Goal: Obtain resource: Obtain resource

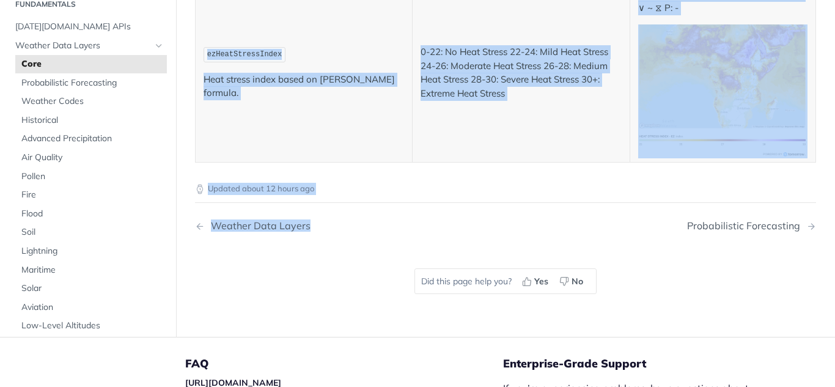
scroll to position [6537, 0]
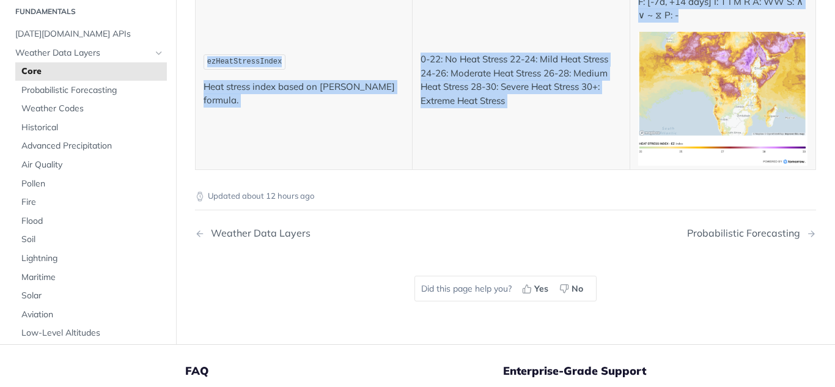
drag, startPoint x: 200, startPoint y: 38, endPoint x: 632, endPoint y: 62, distance: 432.6
copy article "Core Data Fields The Tomorrow.io REST Weather API provides the following inform…"
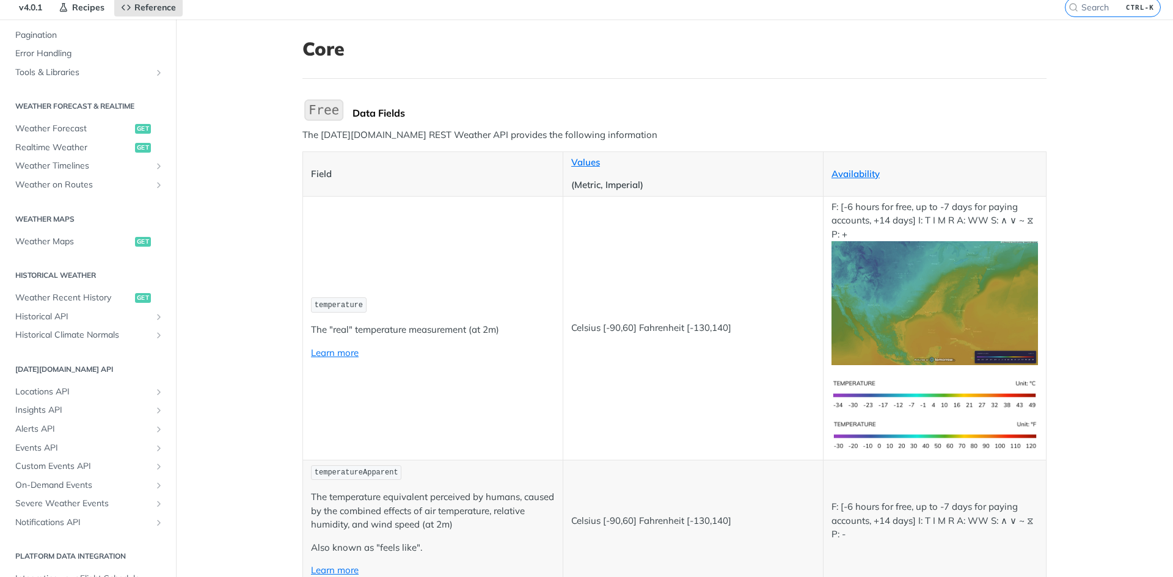
scroll to position [493, 0]
click at [107, 238] on span "Weather Maps" at bounding box center [73, 241] width 117 height 12
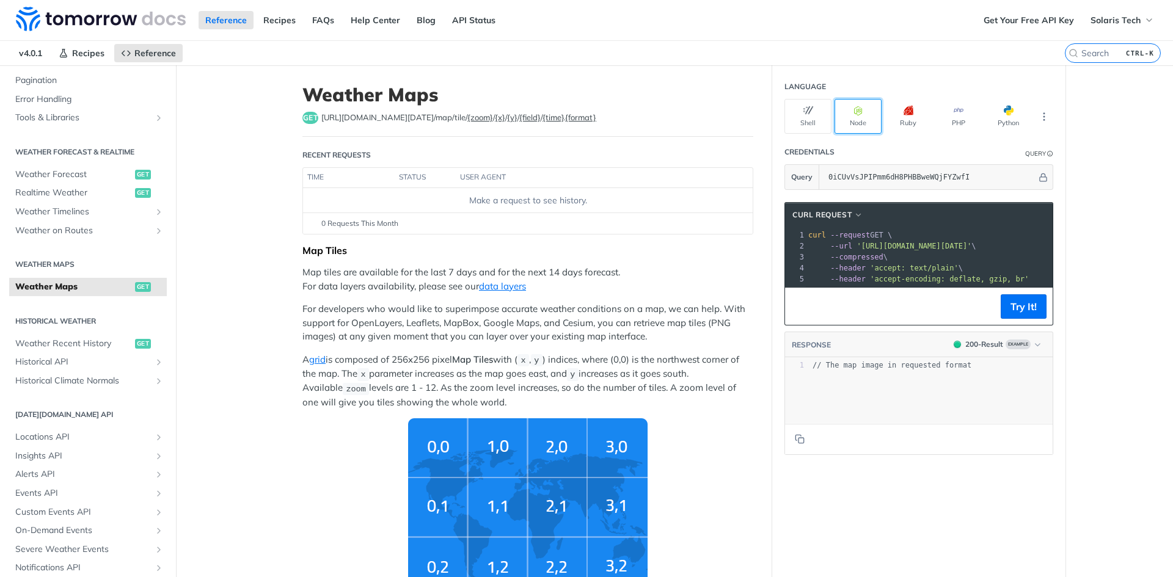
click at [861, 109] on button "Node" at bounding box center [858, 116] width 47 height 35
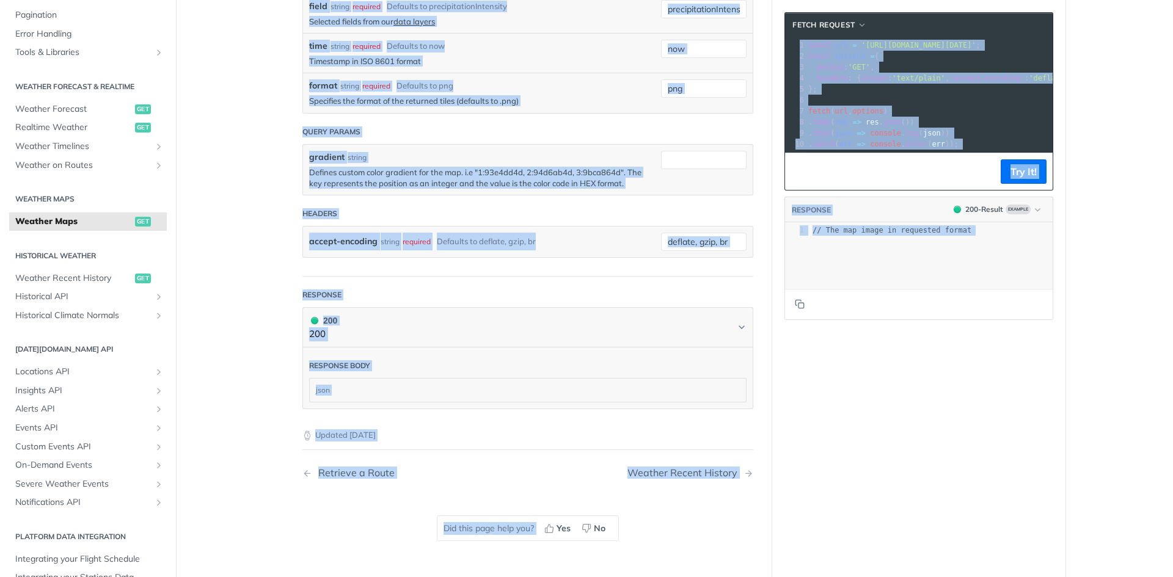
scroll to position [1691, 0]
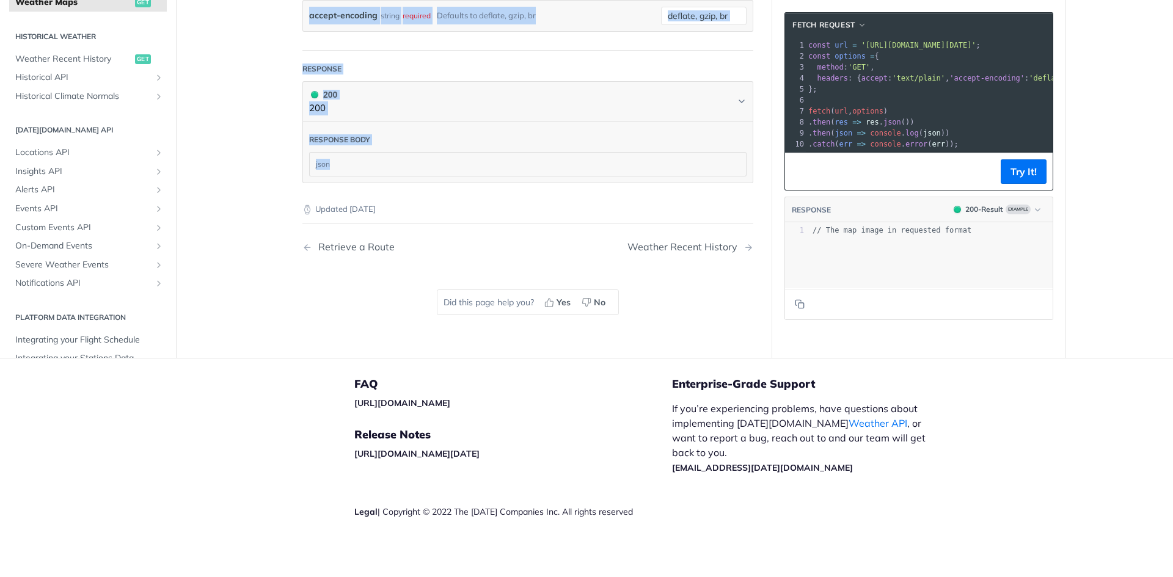
drag, startPoint x: 305, startPoint y: 94, endPoint x: 521, endPoint y: 205, distance: 242.6
copy article "Weather Maps get [URL][DOMAIN_NAME][DATE] /map/tile/ {zoom} / {x} / {y} / {fiel…"
